Goal: Task Accomplishment & Management: Use online tool/utility

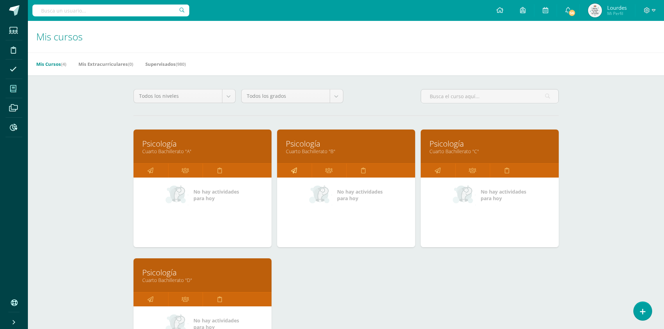
click at [296, 172] on icon at bounding box center [294, 171] width 6 height 14
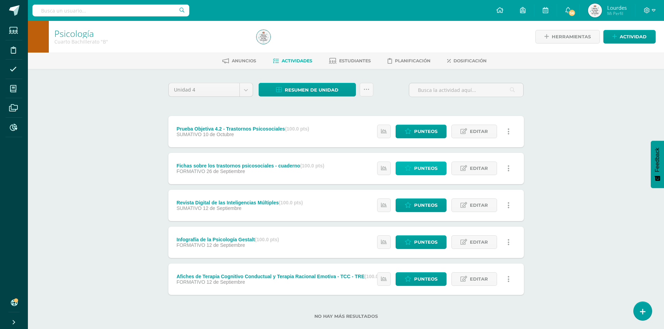
click at [433, 167] on span "Punteos" at bounding box center [425, 168] width 23 height 13
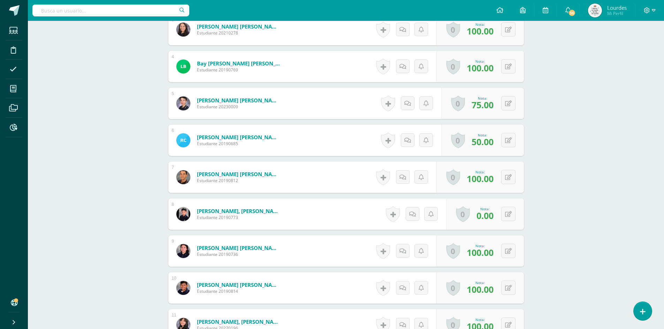
scroll to position [349, 0]
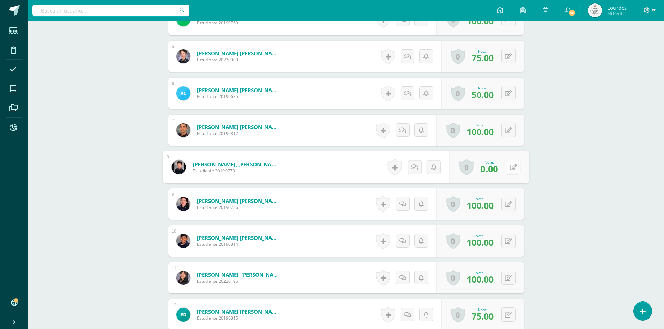
click at [511, 170] on button at bounding box center [513, 167] width 15 height 15
click at [495, 170] on icon at bounding box center [494, 170] width 6 height 6
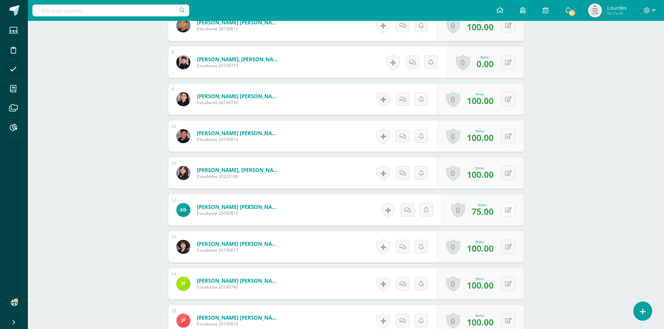
scroll to position [454, 0]
click at [508, 208] on button at bounding box center [513, 209] width 15 height 15
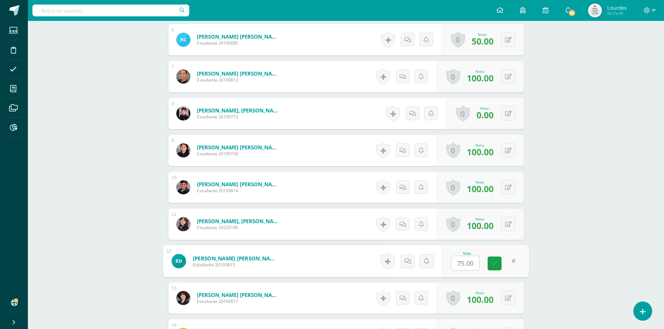
scroll to position [418, 0]
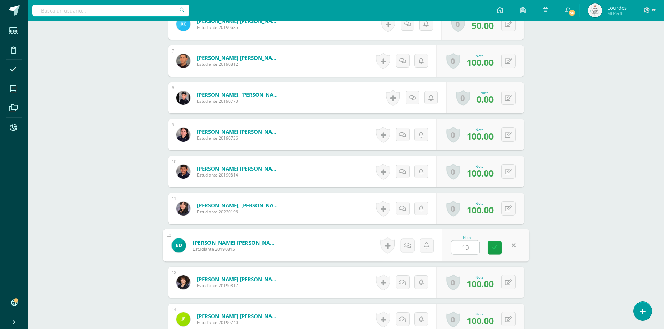
type input "100"
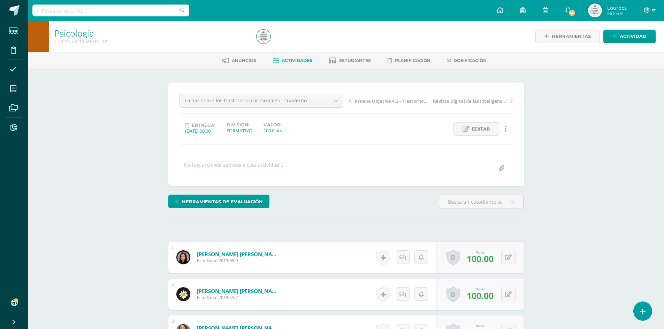
scroll to position [0, 0]
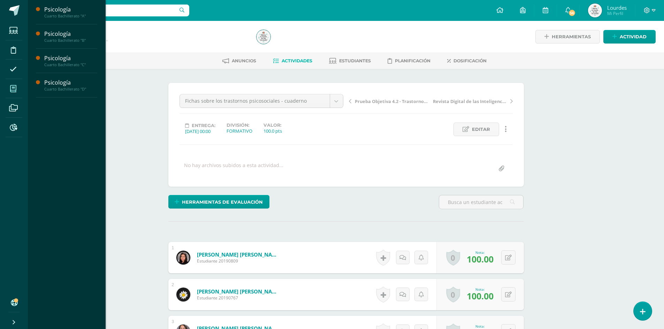
click at [11, 86] on icon at bounding box center [13, 88] width 6 height 7
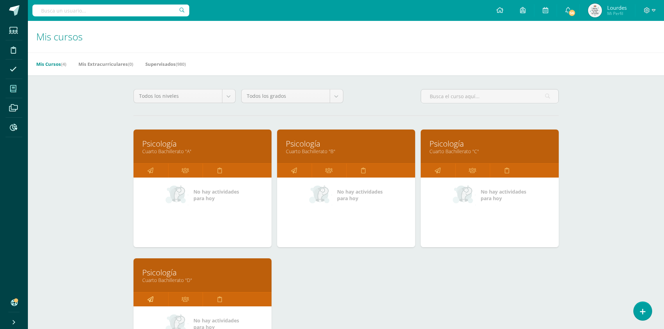
click at [152, 296] on icon at bounding box center [150, 300] width 6 height 14
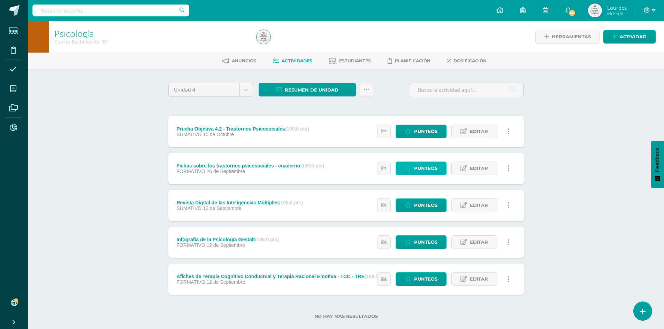
click at [423, 170] on span "Punteos" at bounding box center [425, 168] width 23 height 13
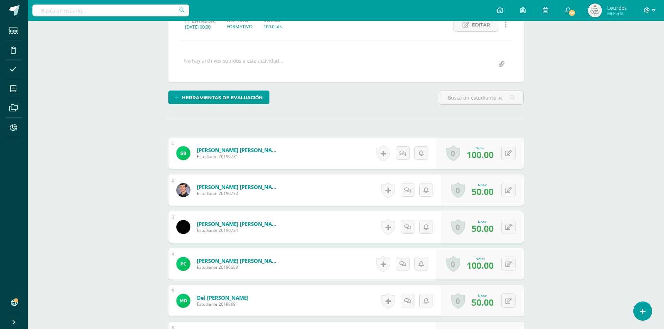
scroll to position [105, 0]
click at [509, 229] on icon at bounding box center [512, 227] width 7 height 6
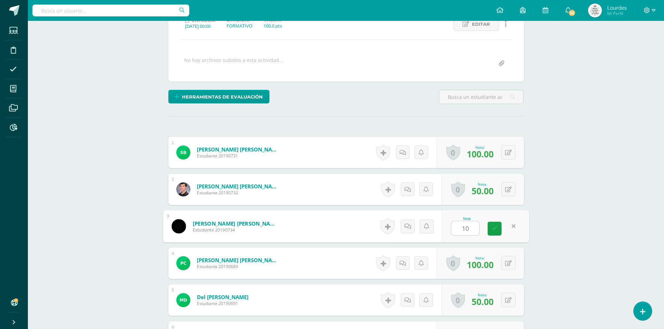
type input "100"
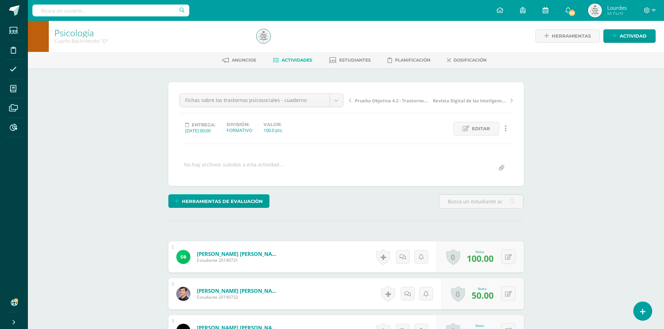
scroll to position [1, 0]
